Goal: Transaction & Acquisition: Download file/media

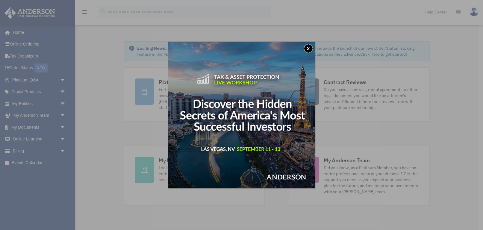
click at [310, 48] on button "x" at bounding box center [308, 48] width 9 height 9
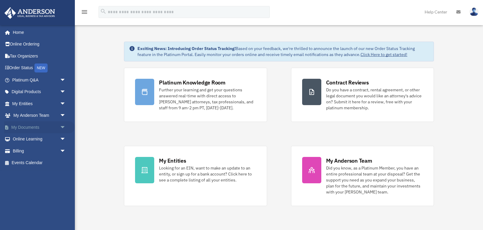
click at [64, 125] on span "arrow_drop_down" at bounding box center [66, 127] width 12 height 12
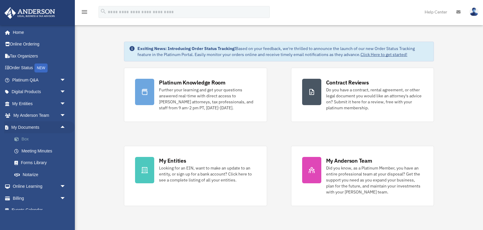
click at [23, 142] on link "Box" at bounding box center [41, 139] width 66 height 12
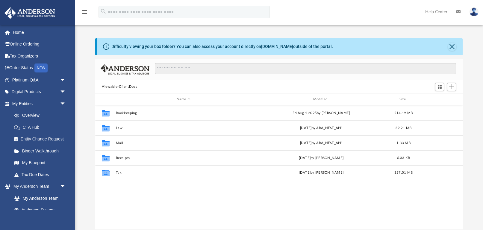
scroll to position [136, 367]
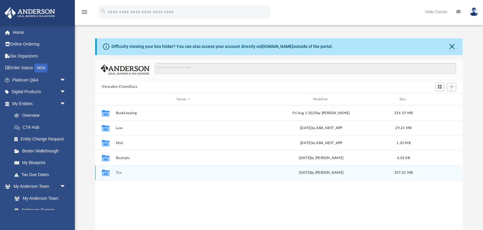
click at [119, 172] on button "Tax" at bounding box center [183, 173] width 135 height 4
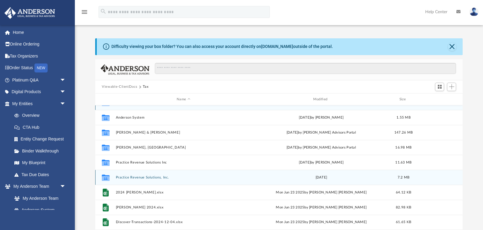
scroll to position [10, 0]
click at [155, 178] on button "Practice Revenue Solutions, Inc." at bounding box center [183, 177] width 135 height 4
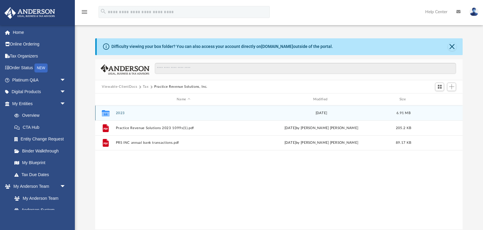
scroll to position [0, 0]
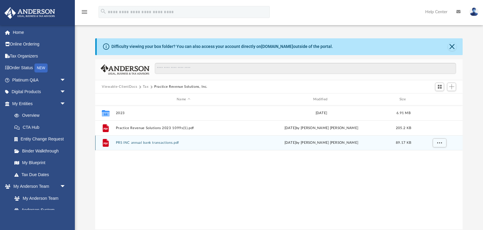
click at [138, 143] on button "PRS INC annual bank transactions.pdf" at bounding box center [183, 143] width 135 height 4
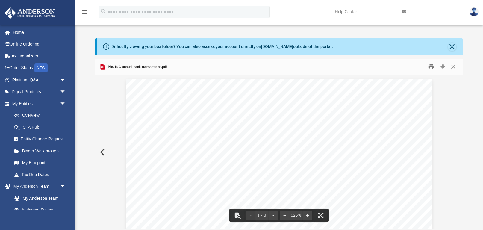
click at [431, 66] on button "Print" at bounding box center [431, 66] width 12 height 9
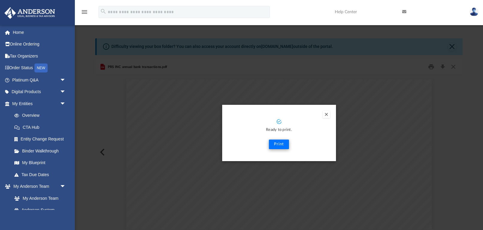
click at [278, 143] on button "Print" at bounding box center [279, 145] width 20 height 10
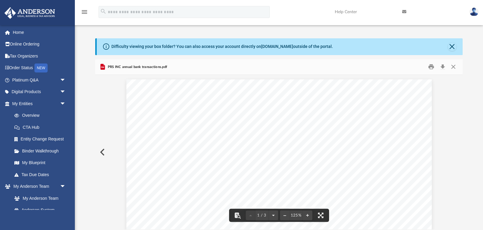
click at [103, 151] on button "Preview" at bounding box center [101, 152] width 13 height 17
click at [454, 66] on button "Close" at bounding box center [453, 66] width 11 height 9
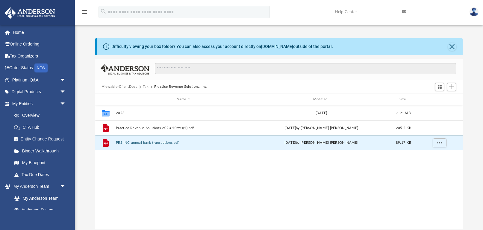
click at [145, 87] on button "Tax" at bounding box center [146, 86] width 6 height 5
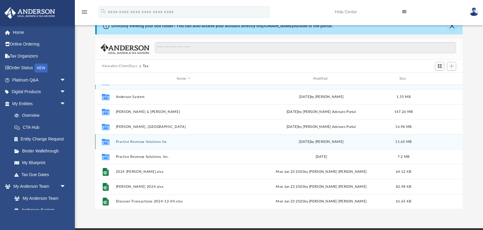
scroll to position [31, 0]
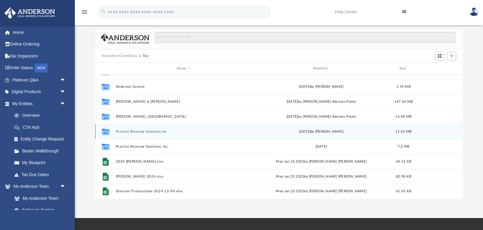
click at [146, 132] on button "Practice Revenue Solutions Inc" at bounding box center [183, 132] width 135 height 4
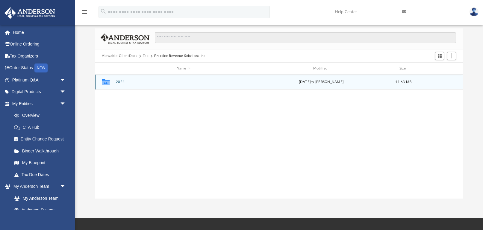
scroll to position [0, 0]
click at [122, 79] on div "Collaborated Folder 2024 [DATE] by [PERSON_NAME] 11.63 MB" at bounding box center [278, 82] width 367 height 15
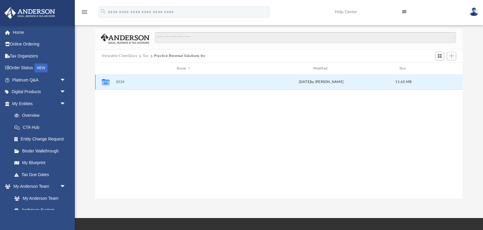
click at [122, 81] on button "2024" at bounding box center [183, 82] width 135 height 4
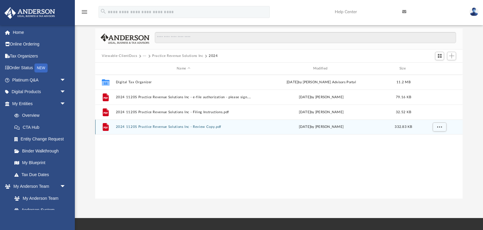
click at [156, 127] on button "2024 1120S Practice Revenue Solutions Inc - Review Copy.pdf" at bounding box center [183, 127] width 135 height 4
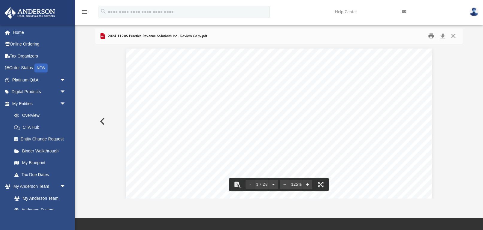
click at [432, 35] on button "Print" at bounding box center [431, 35] width 12 height 9
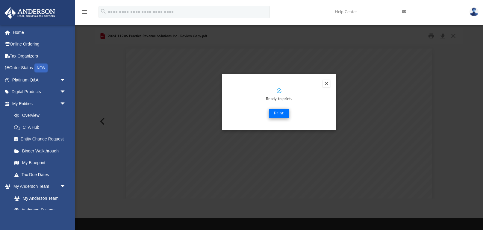
click at [277, 115] on button "Print" at bounding box center [279, 114] width 20 height 10
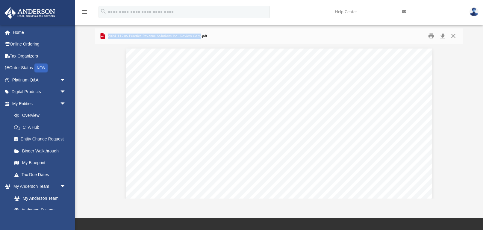
drag, startPoint x: 108, startPoint y: 36, endPoint x: 200, endPoint y: 36, distance: 91.9
click at [200, 36] on span "2024 1120S Practice Revenue Solutions Inc - Review Copy.pdf" at bounding box center [156, 36] width 101 height 5
copy span "2024 1120S Practice Revenue Solutions Inc - Review Copy"
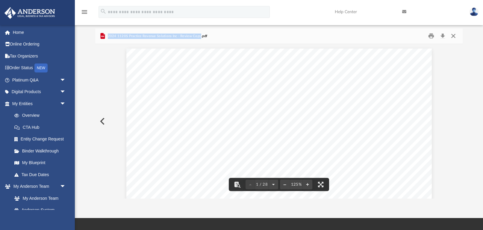
click at [456, 34] on button "Close" at bounding box center [453, 35] width 11 height 9
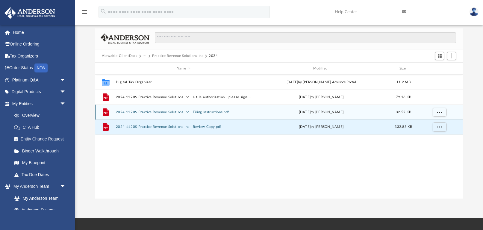
click at [162, 110] on button "2024 1120S Practice Revenue Solutions Inc - Filing Instructions.pdf" at bounding box center [183, 112] width 135 height 4
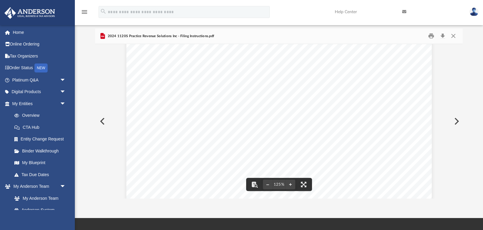
scroll to position [111, 0]
click at [100, 119] on button "Preview" at bounding box center [101, 121] width 13 height 17
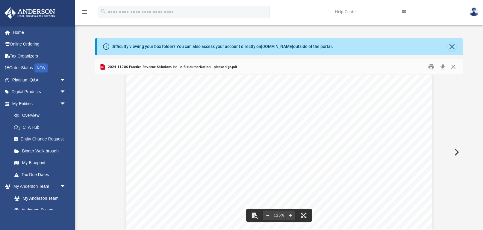
scroll to position [46, 0]
click at [443, 67] on button "Download" at bounding box center [442, 66] width 11 height 9
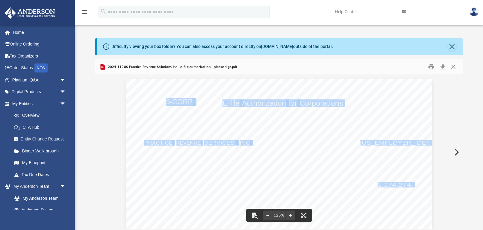
drag, startPoint x: 144, startPoint y: 102, endPoint x: 166, endPoint y: 100, distance: 21.6
click at [166, 100] on span "8879-CORP" at bounding box center [173, 102] width 38 height 7
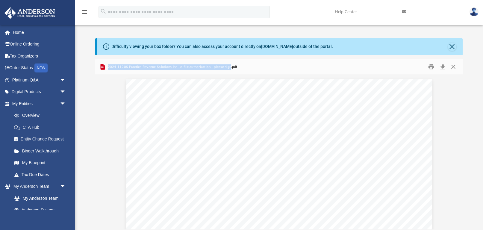
drag, startPoint x: 108, startPoint y: 66, endPoint x: 231, endPoint y: 68, distance: 122.5
click at [231, 68] on span "2024 1120S Practice Revenue Solutions Inc - e-file authorization - please sign.…" at bounding box center [171, 66] width 131 height 5
copy span "2024 1120S Practice Revenue Solutions Inc - e-file authorization - please sign"
click at [443, 66] on button "Download" at bounding box center [442, 66] width 11 height 9
click at [453, 67] on button "Close" at bounding box center [453, 66] width 11 height 9
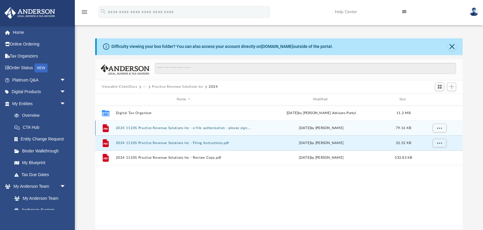
click at [210, 128] on button "2024 1120S Practice Revenue Solutions Inc - e-file authorization - please sign.…" at bounding box center [183, 128] width 135 height 4
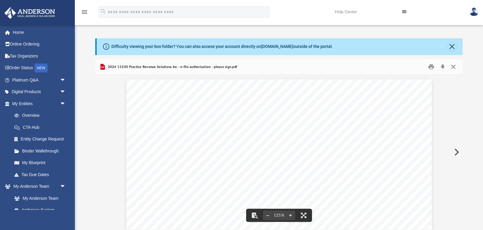
click at [454, 67] on button "Close" at bounding box center [453, 66] width 11 height 9
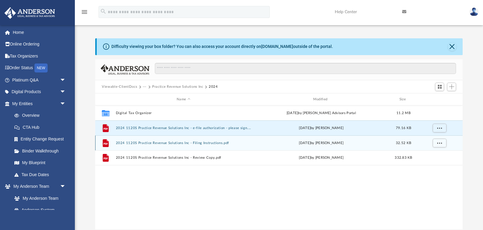
click at [184, 141] on button "2024 1120S Practice Revenue Solutions Inc - Filing Instructions.pdf" at bounding box center [183, 143] width 135 height 4
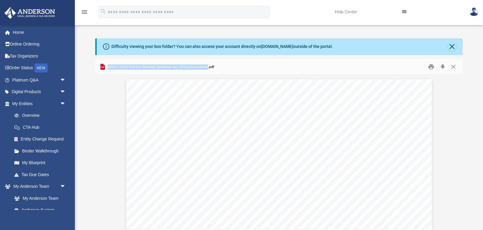
drag, startPoint x: 108, startPoint y: 67, endPoint x: 208, endPoint y: 66, distance: 100.0
click at [208, 66] on span "2024 1120S Practice Revenue Solutions Inc - Filing Instructions.pdf" at bounding box center [160, 66] width 108 height 5
copy span "2024 1120S Practice Revenue Solutions Inc - Filing Instructions"
click at [443, 66] on button "Download" at bounding box center [442, 66] width 11 height 9
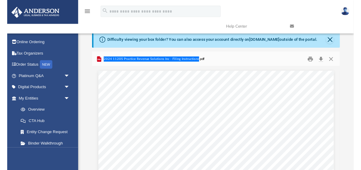
scroll to position [136, 257]
